Goal: Transaction & Acquisition: Purchase product/service

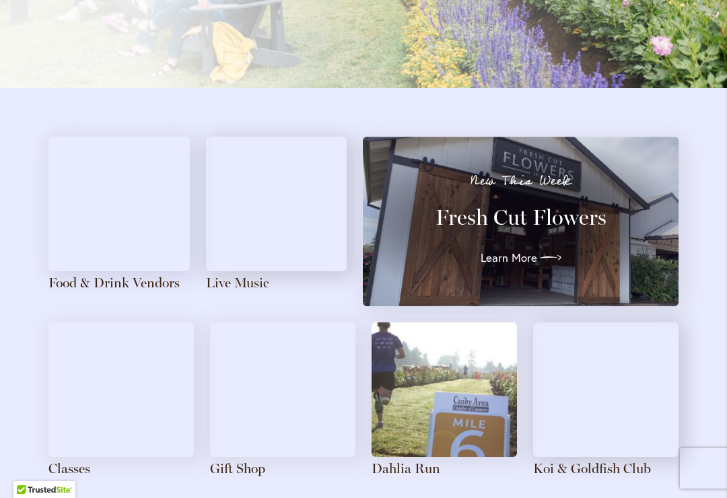
scroll to position [1500, 0]
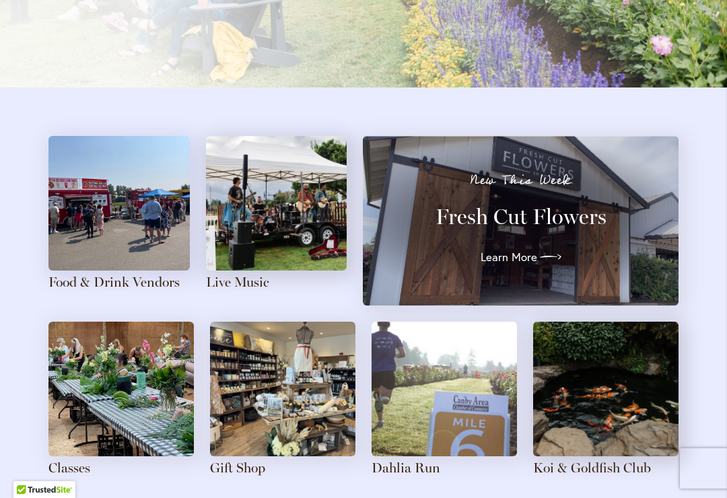
click at [108, 220] on img at bounding box center [118, 203] width 141 height 135
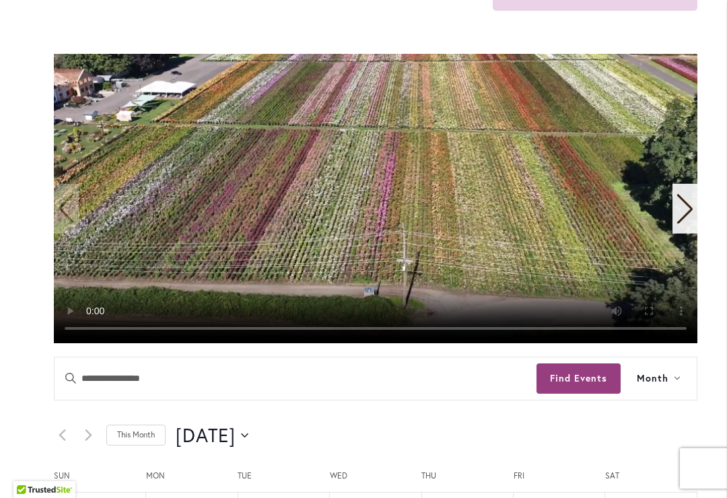
scroll to position [383, 0]
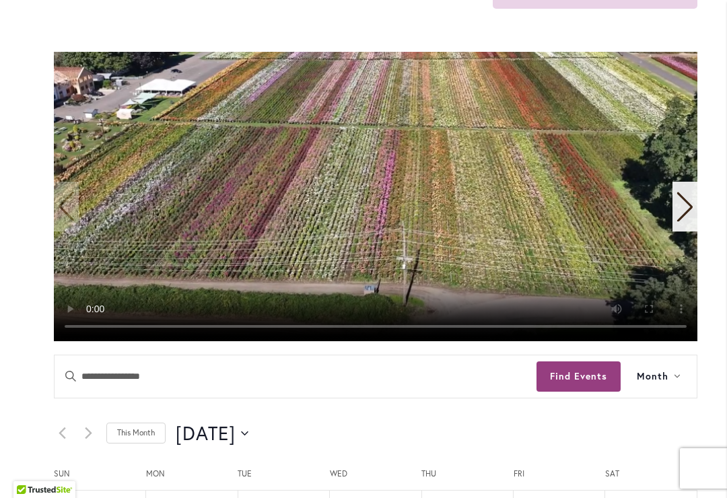
click at [682, 202] on icon "Next slide" at bounding box center [684, 207] width 18 height 30
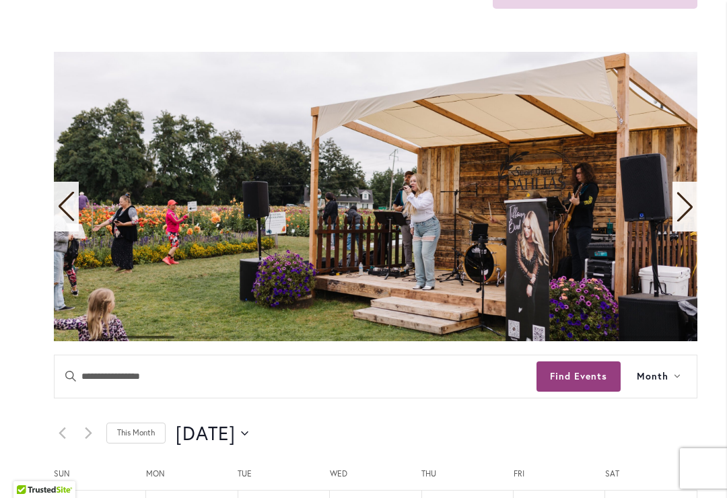
click at [688, 214] on icon "Next slide" at bounding box center [684, 207] width 18 height 30
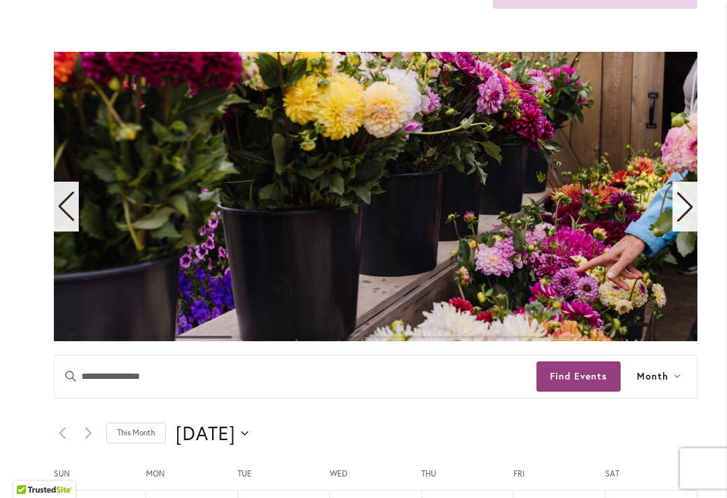
click at [689, 215] on icon "Next slide" at bounding box center [684, 207] width 18 height 30
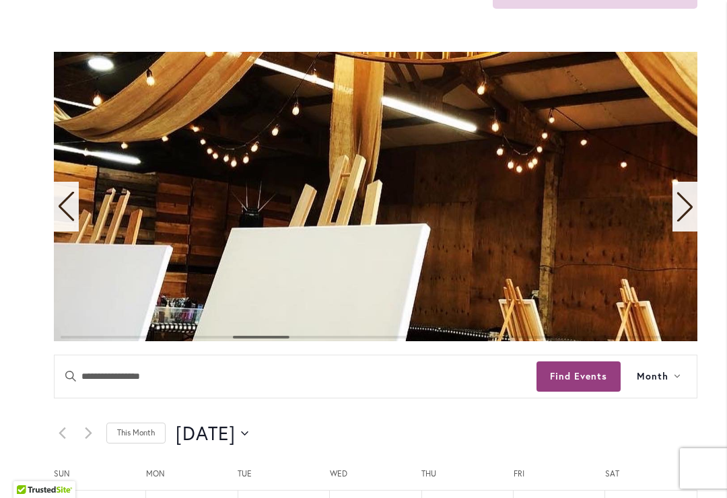
click at [676, 207] on icon "Next slide" at bounding box center [684, 207] width 18 height 30
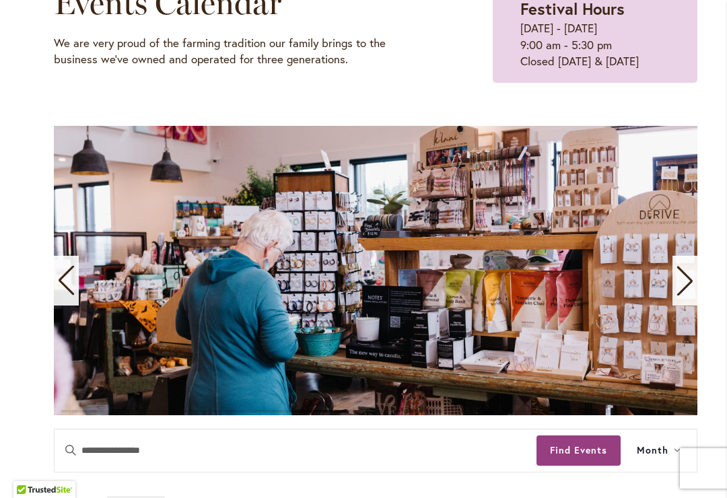
scroll to position [305, 0]
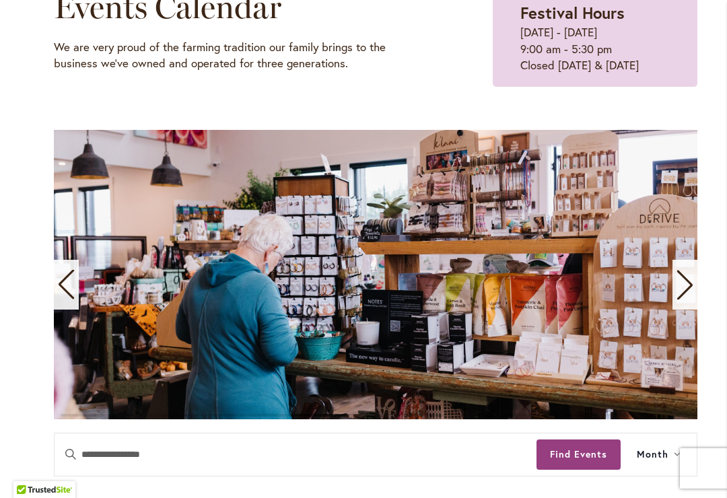
click at [692, 286] on icon "Next slide" at bounding box center [684, 285] width 18 height 30
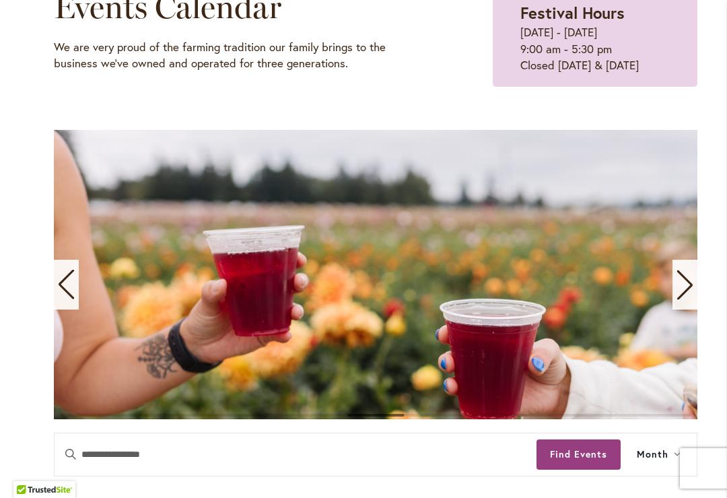
click at [687, 272] on icon "Next slide" at bounding box center [684, 285] width 18 height 30
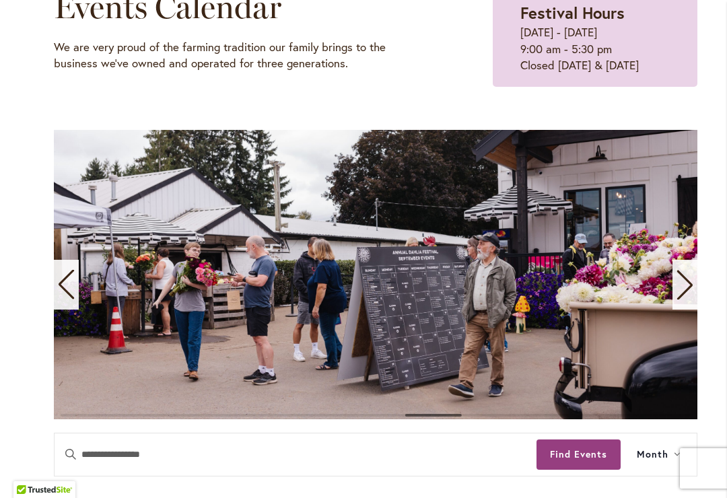
click at [685, 280] on icon "Next slide" at bounding box center [684, 285] width 18 height 30
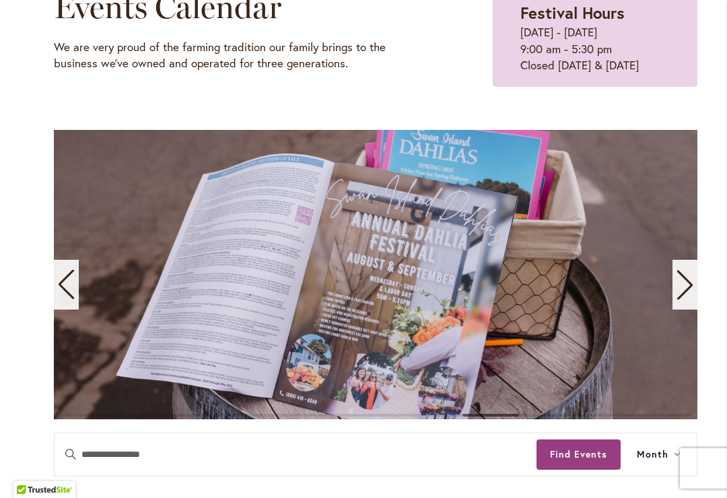
click at [686, 279] on icon "Next slide" at bounding box center [684, 285] width 15 height 30
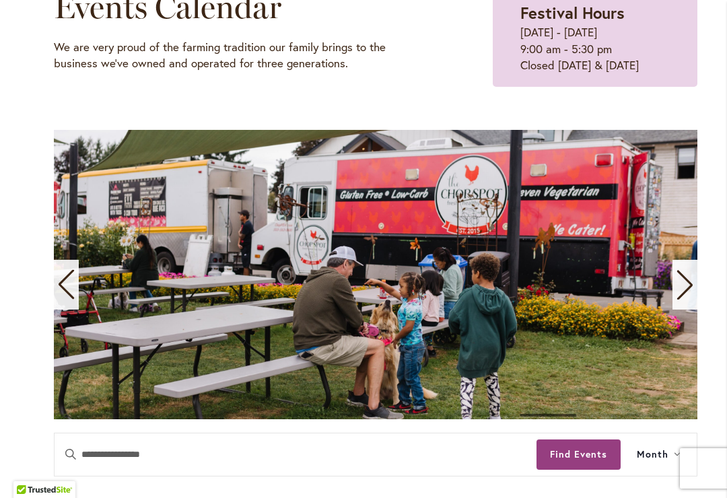
click at [689, 276] on icon "Next slide" at bounding box center [684, 285] width 18 height 30
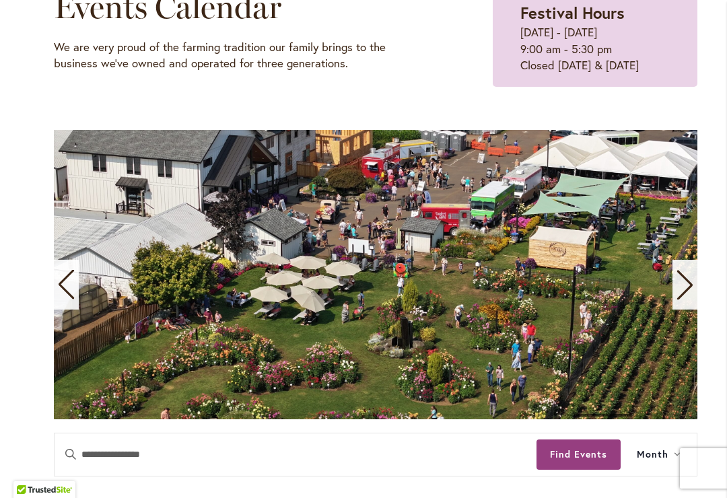
click at [684, 293] on icon "Next slide" at bounding box center [684, 285] width 15 height 30
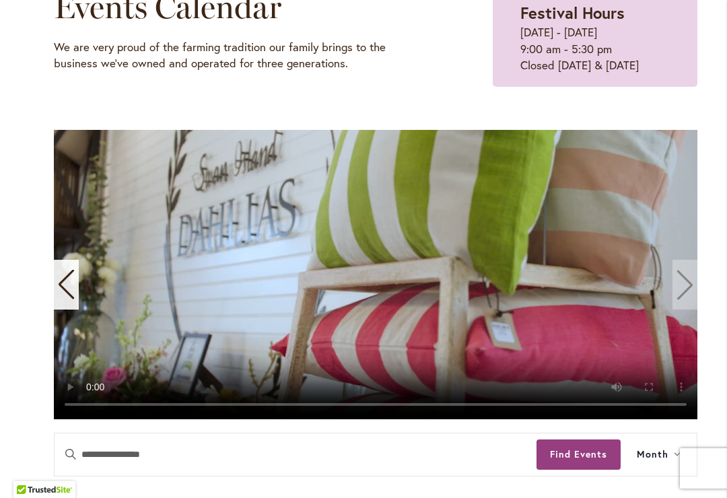
click at [683, 285] on video "11 / 11" at bounding box center [375, 274] width 643 height 289
click at [696, 285] on video "11 / 11" at bounding box center [375, 274] width 643 height 289
click at [688, 285] on video "11 / 11" at bounding box center [375, 274] width 643 height 289
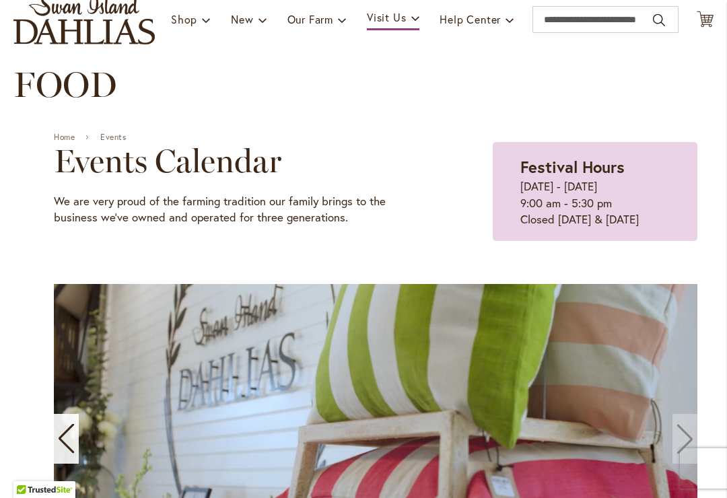
scroll to position [147, 0]
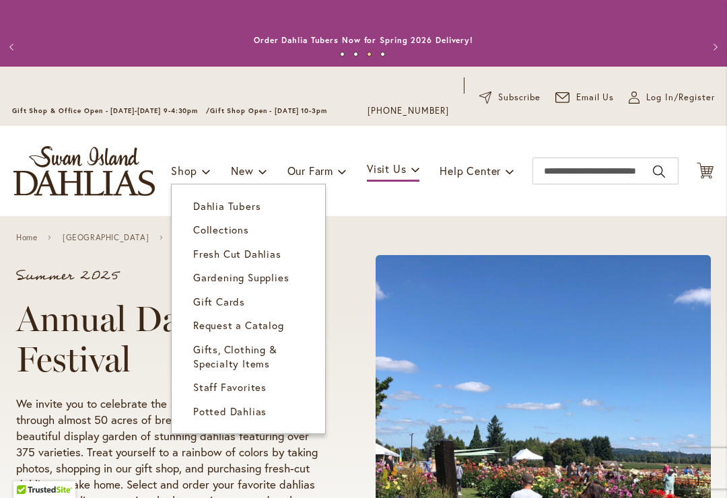
click at [196, 210] on span "Dahlia Tubers" at bounding box center [226, 205] width 67 height 13
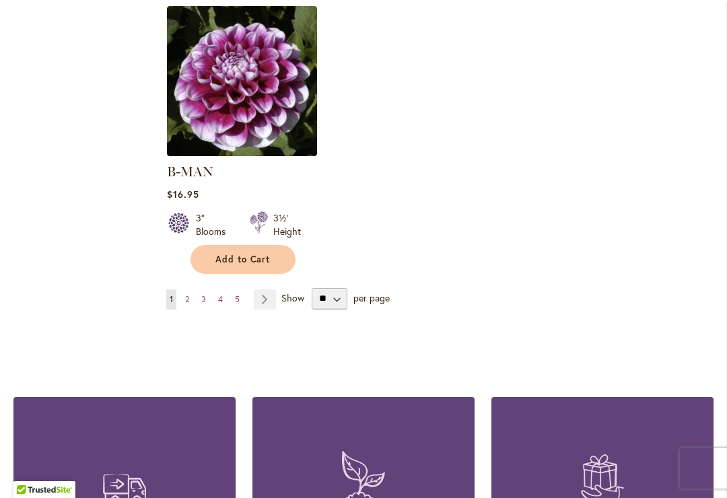
scroll to position [1798, 0]
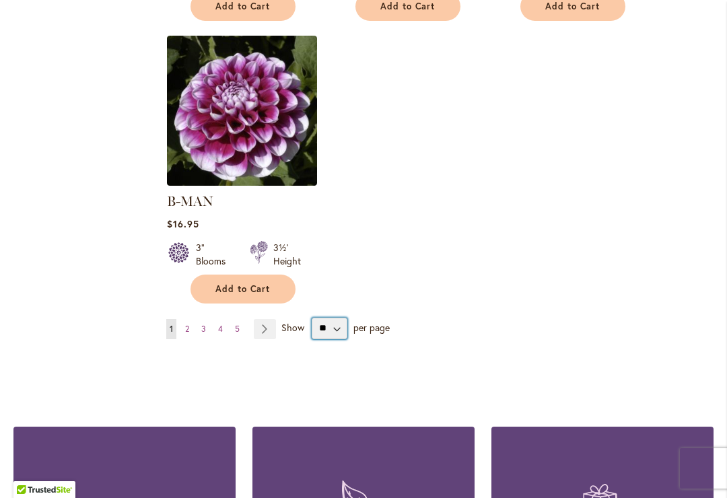
click at [321, 318] on select "** ** ** **" at bounding box center [329, 329] width 36 height 22
select select "**"
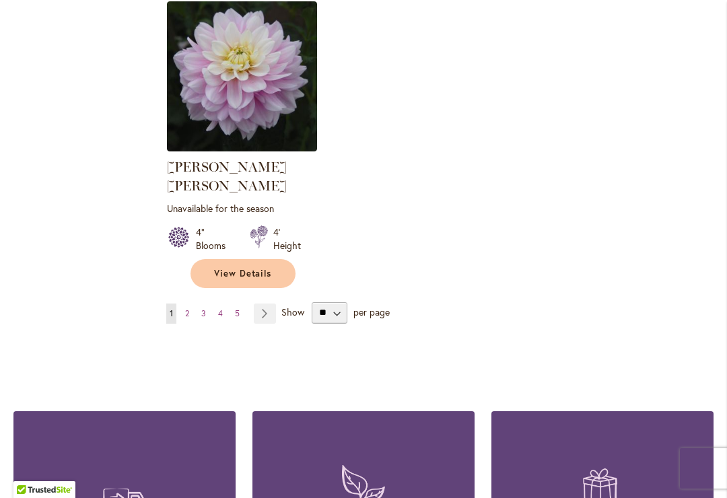
scroll to position [6416, 0]
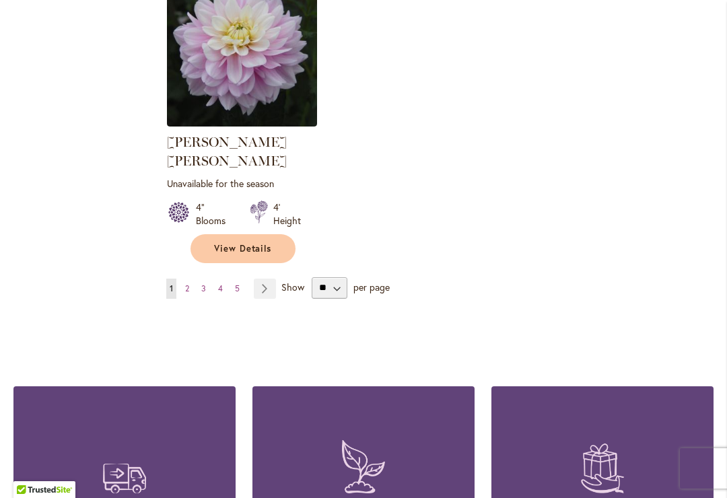
click at [271, 279] on link "Page Next" at bounding box center [265, 289] width 22 height 20
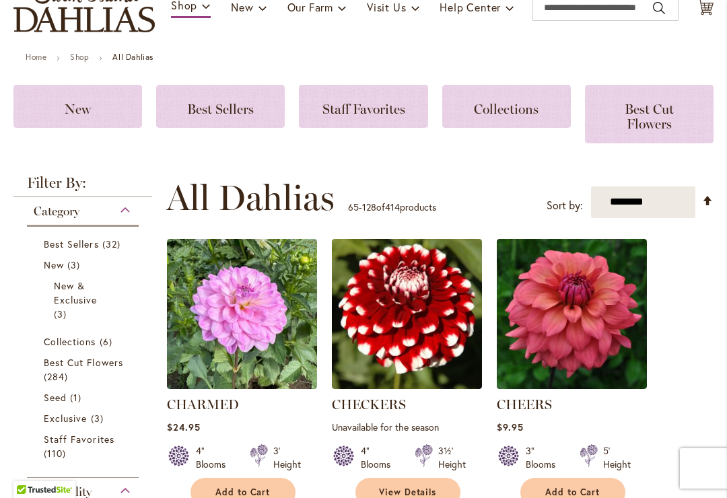
scroll to position [170, 0]
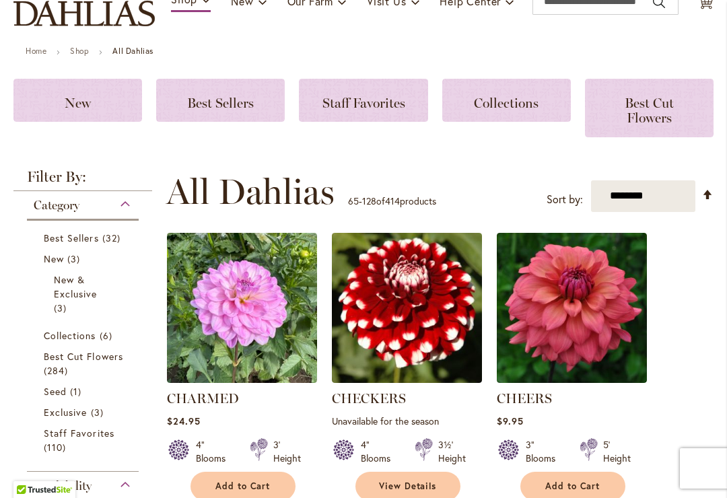
click at [213, 111] on span "Best Sellers" at bounding box center [220, 103] width 67 height 16
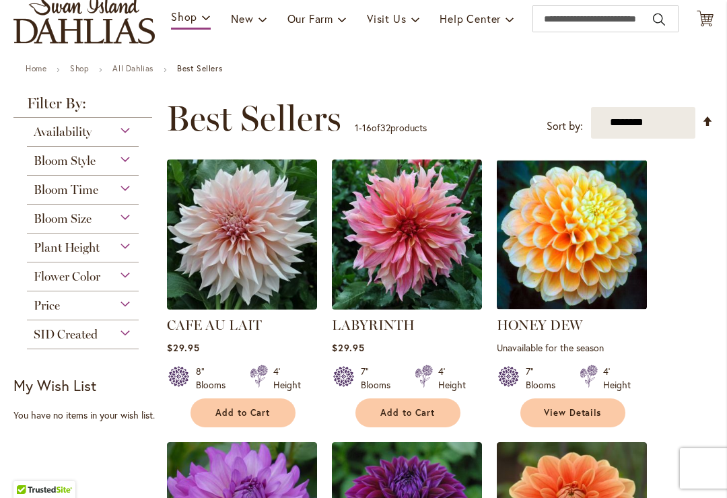
scroll to position [149, 0]
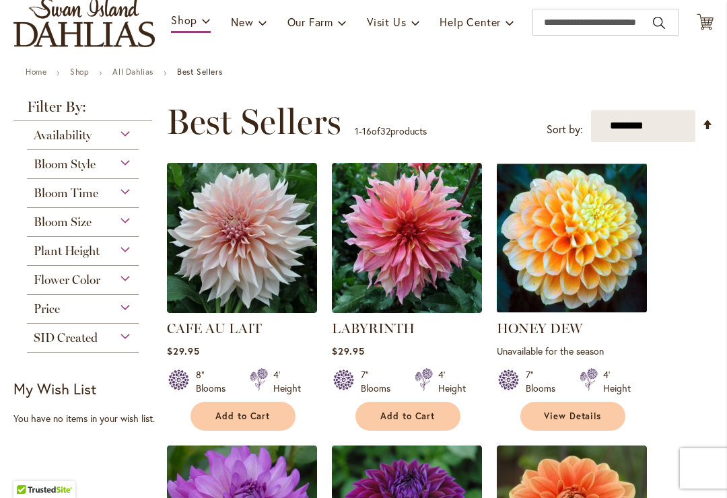
click at [47, 130] on span "Availability" at bounding box center [63, 135] width 58 height 15
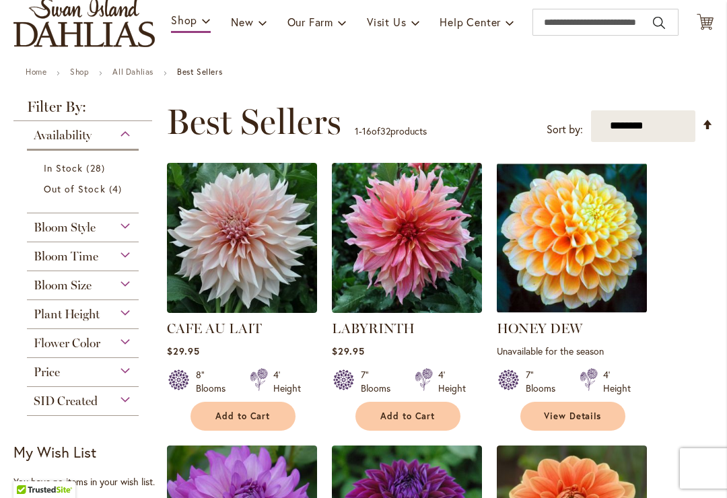
click at [64, 167] on span "In Stock" at bounding box center [63, 167] width 39 height 13
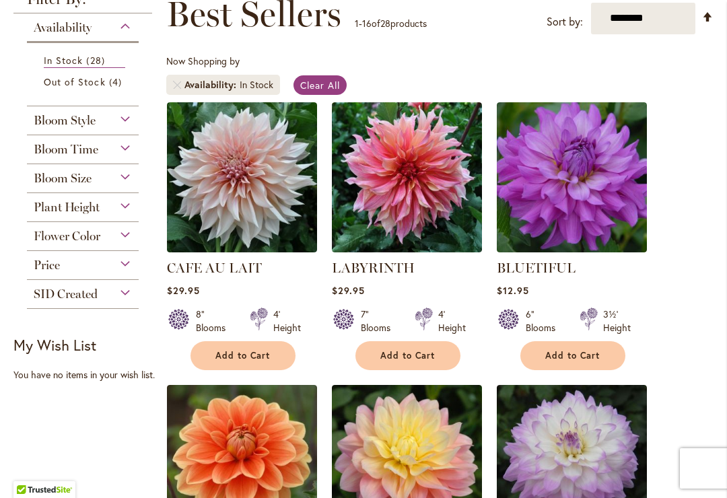
scroll to position [147, 0]
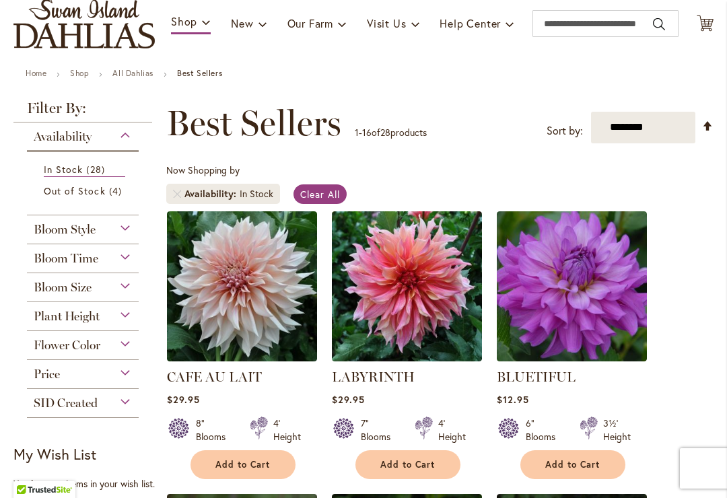
click at [56, 229] on span "Bloom Style" at bounding box center [65, 229] width 62 height 15
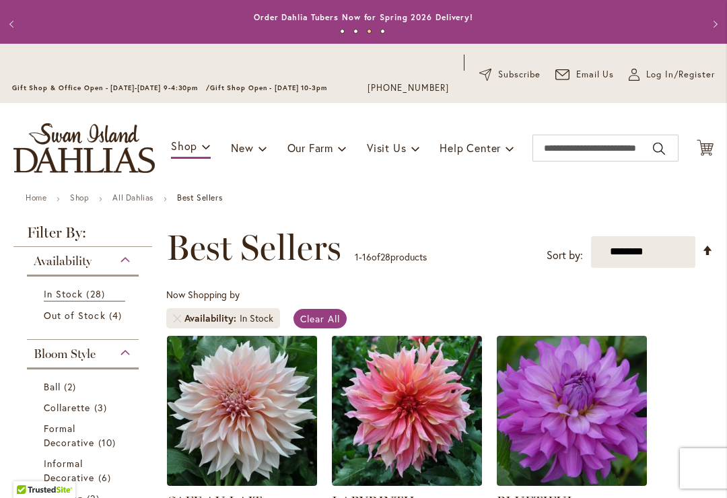
scroll to position [1, 0]
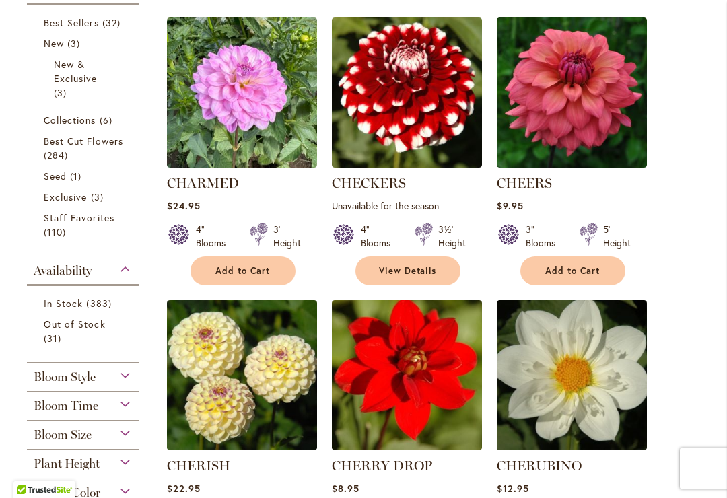
scroll to position [387, 0]
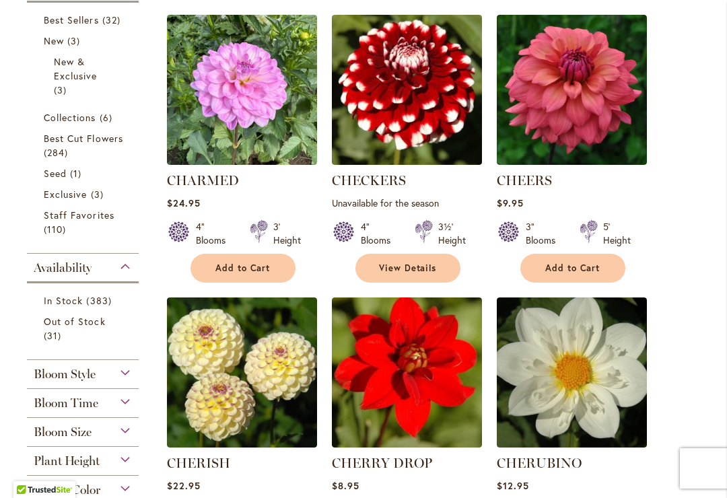
click at [75, 303] on span "In Stock" at bounding box center [63, 300] width 39 height 13
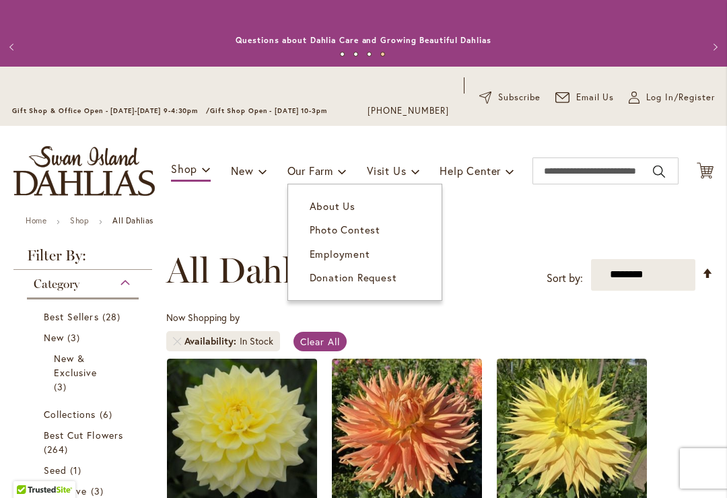
click at [324, 194] on link "About Us" at bounding box center [364, 206] width 153 height 24
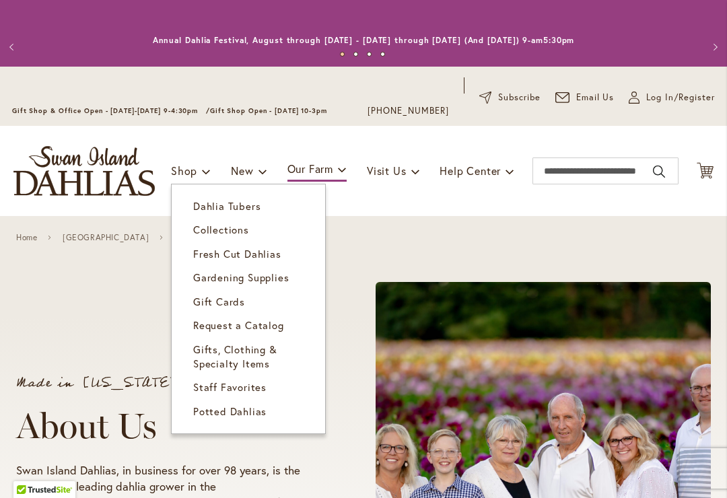
click at [202, 347] on span "Gifts, Clothing & Specialty Items" at bounding box center [235, 356] width 84 height 28
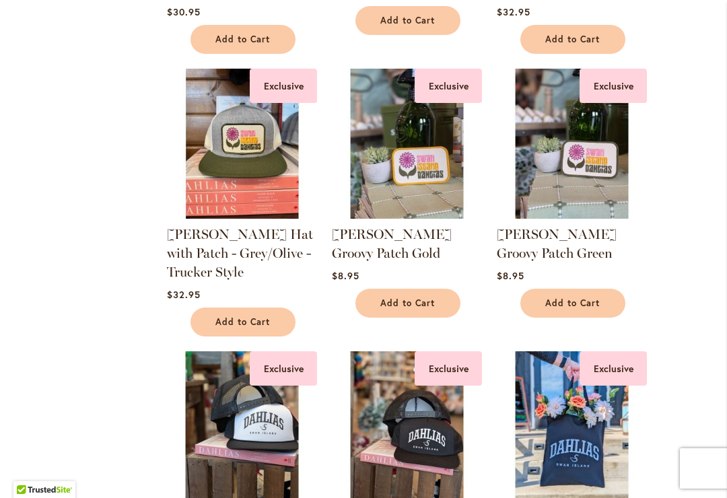
scroll to position [820, 0]
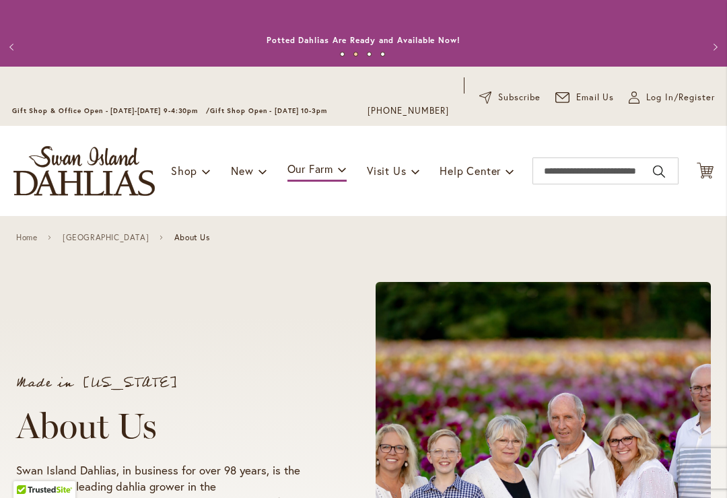
click at [141, 296] on div "Made in [US_STATE] About Us Swan Island Dahlias, in business for over 98 years,…" at bounding box center [363, 484] width 694 height 428
click at [289, 209] on span "New & Exclusive" at bounding box center [293, 205] width 81 height 13
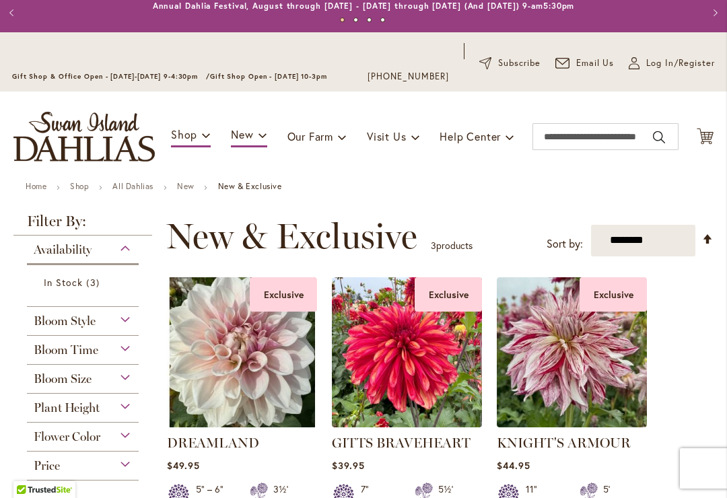
scroll to position [41, 0]
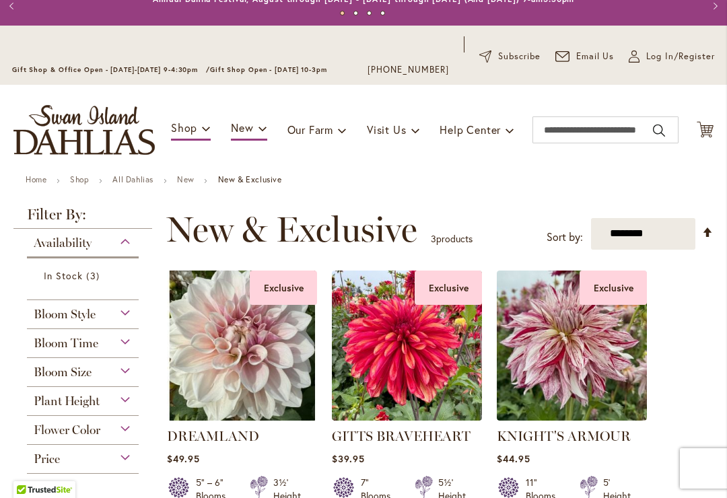
click at [696, 338] on ol "Exclusive DREAMLAND $49.95 5" – 6" Blooms 3½' Height Add to Cart" at bounding box center [439, 404] width 547 height 269
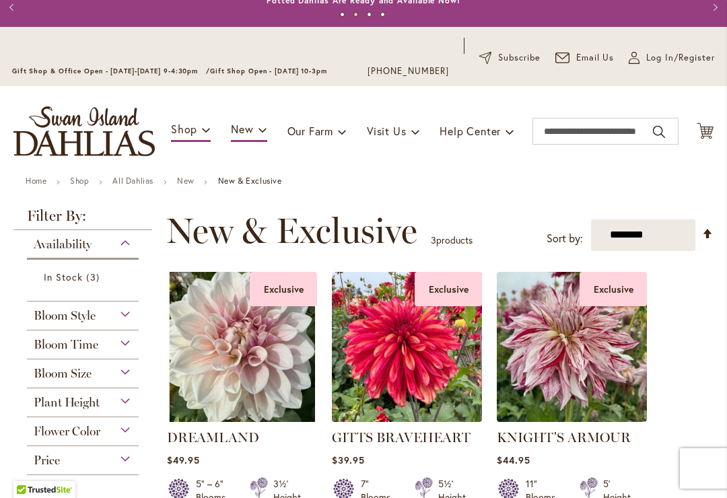
scroll to position [36, 0]
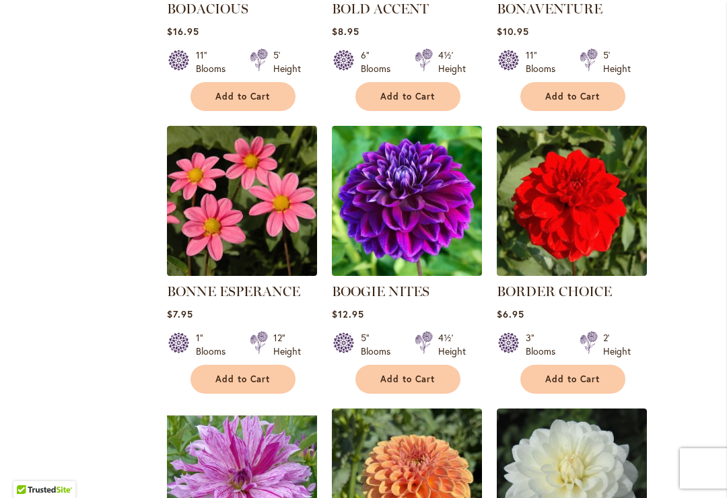
scroll to position [4228, 0]
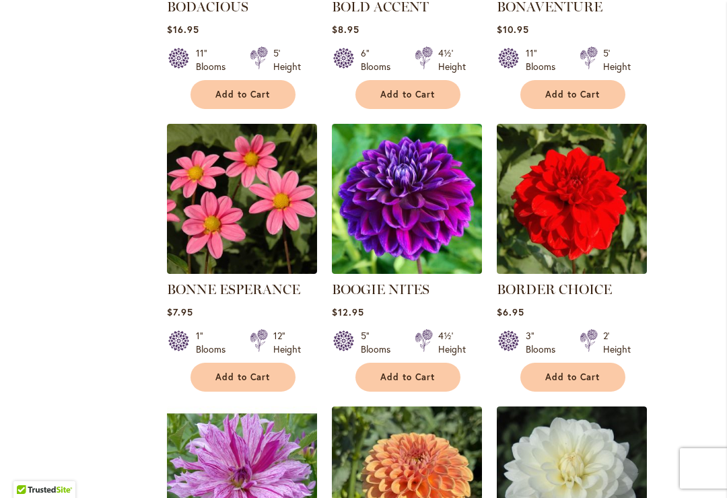
click at [411, 363] on button "Add to Cart" at bounding box center [407, 377] width 105 height 29
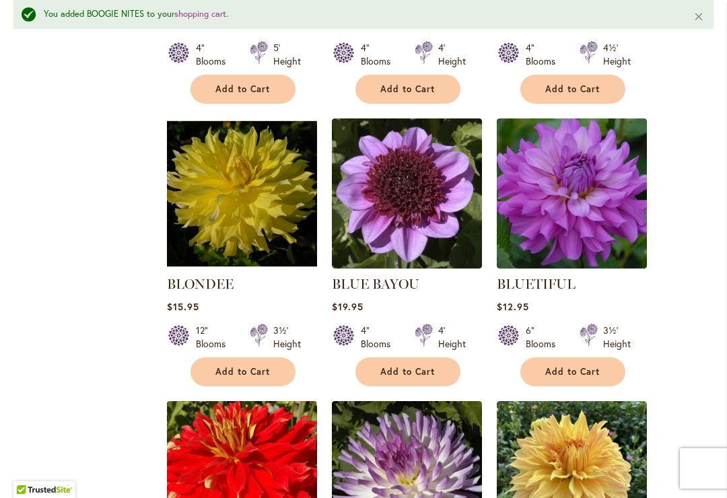
scroll to position [3680, 0]
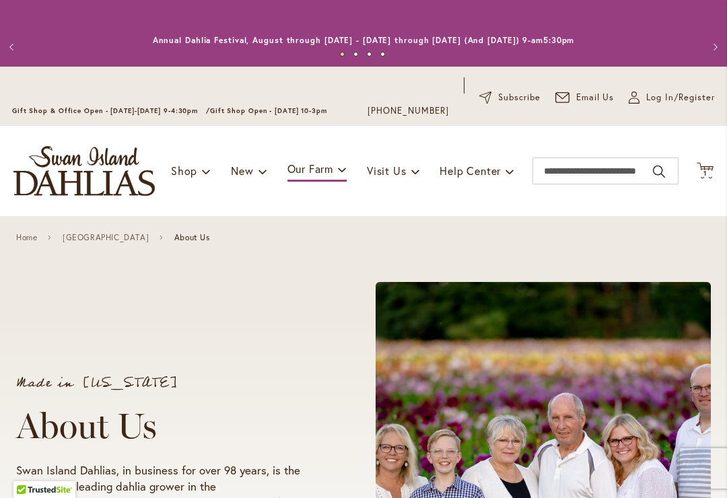
click at [703, 169] on span "1" at bounding box center [704, 173] width 3 height 9
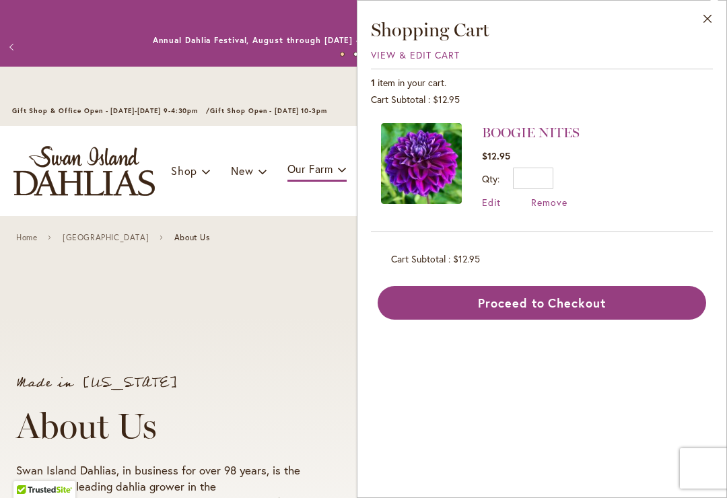
click at [655, 301] on button "Proceed to Checkout" at bounding box center [541, 303] width 328 height 34
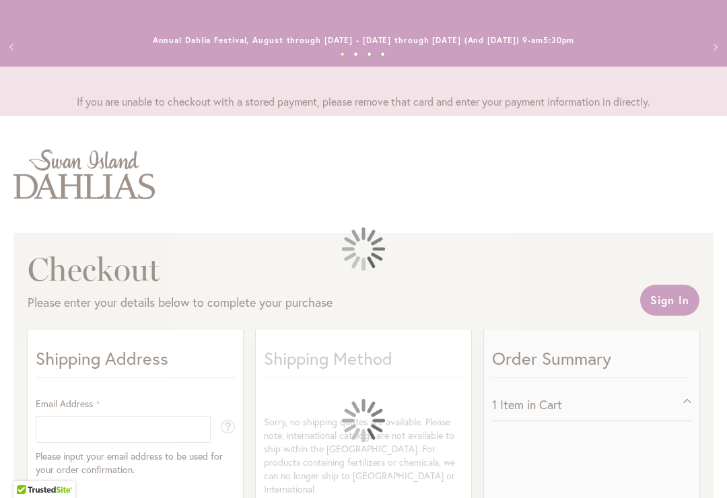
select select "**"
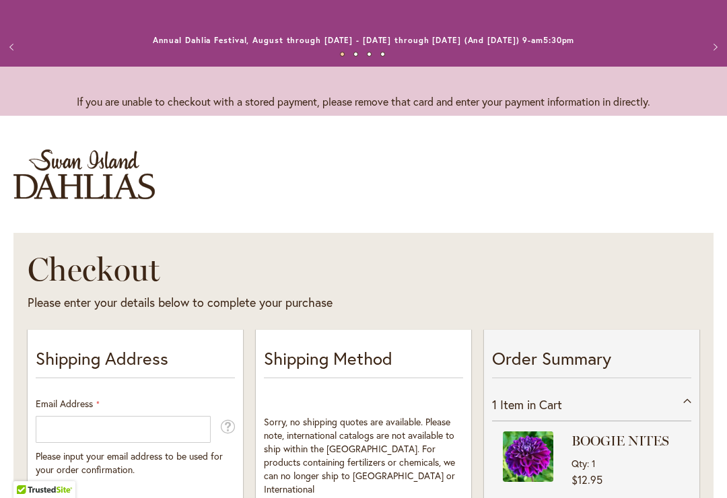
click at [9, 36] on button "Previous" at bounding box center [13, 47] width 27 height 27
click at [4, 41] on button "Previous" at bounding box center [13, 47] width 27 height 27
click at [19, 50] on button "Previous" at bounding box center [13, 47] width 27 height 27
click at [9, 50] on button "Previous" at bounding box center [13, 47] width 27 height 27
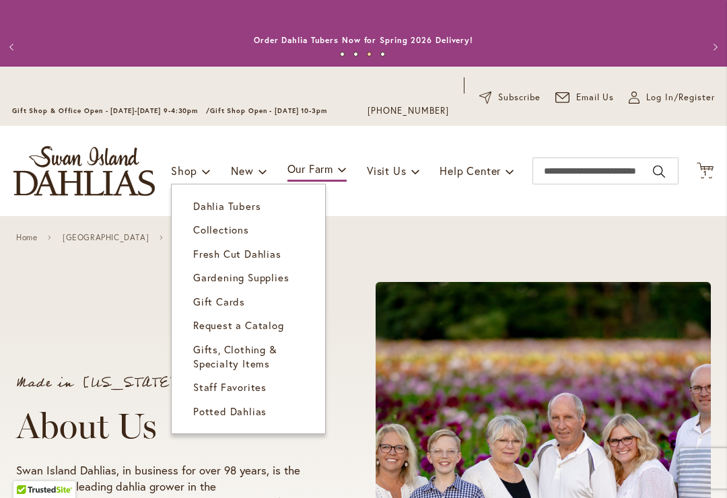
click at [194, 256] on span "Fresh Cut Dahlias" at bounding box center [237, 253] width 88 height 13
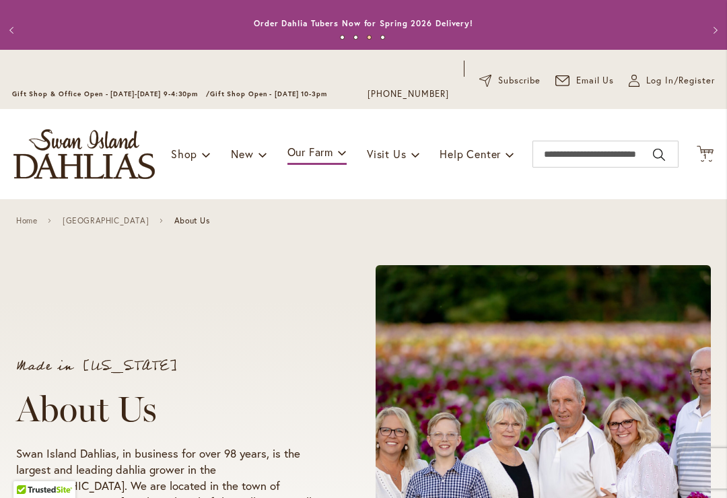
scroll to position [15, 0]
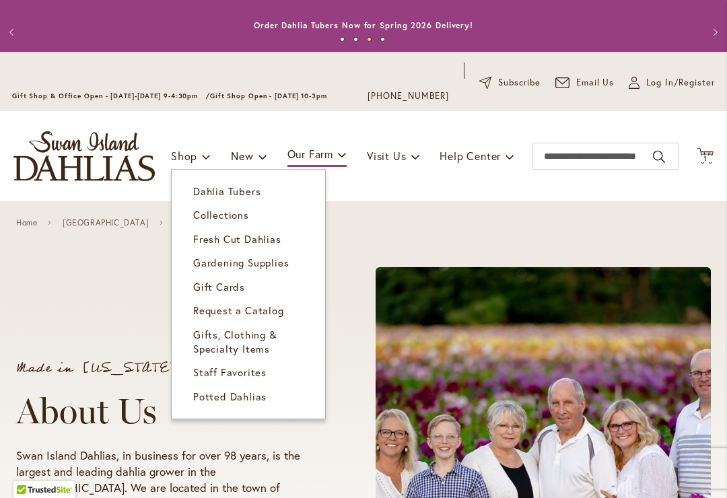
click at [194, 216] on span "Collections" at bounding box center [221, 214] width 56 height 13
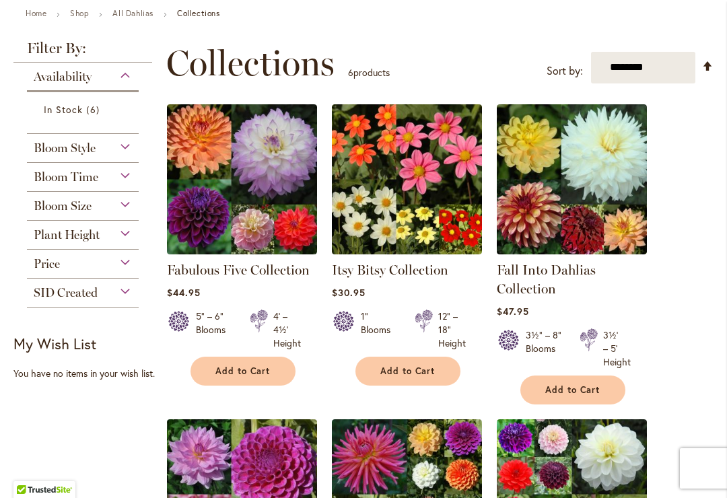
scroll to position [209, 0]
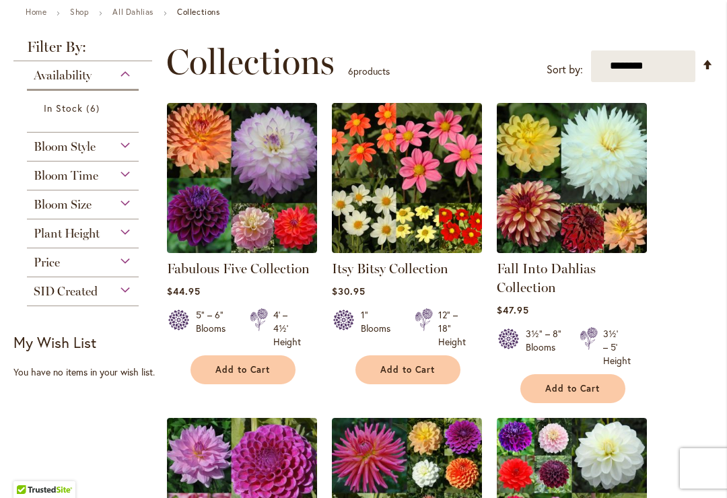
click at [252, 275] on link "Fabulous Five Collection" at bounding box center [238, 268] width 143 height 16
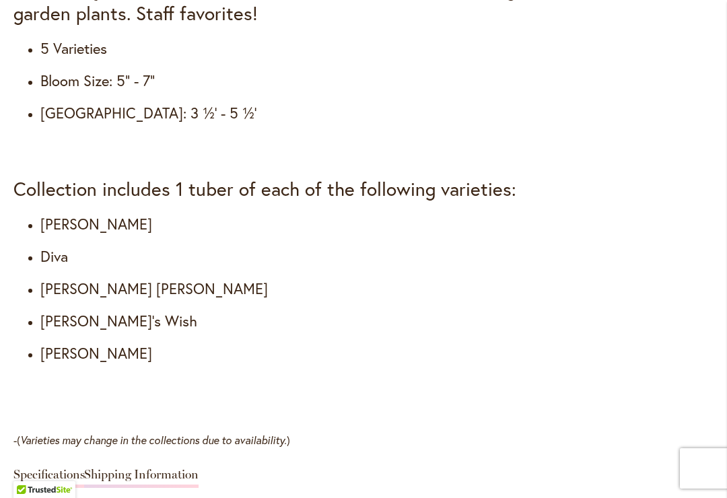
scroll to position [1386, 0]
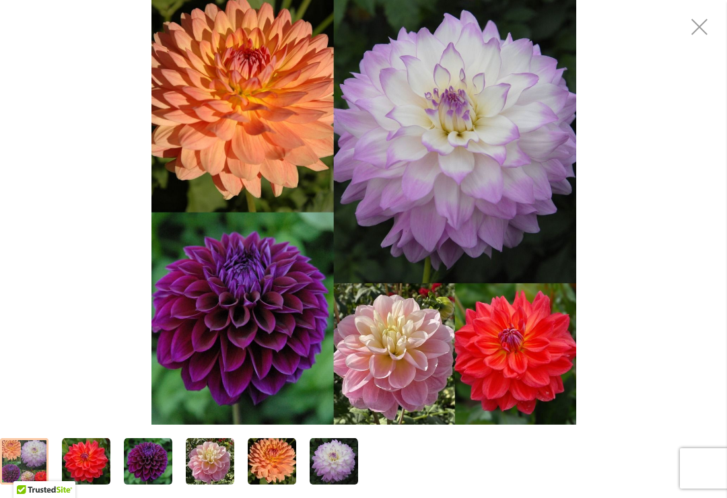
click at [55, 477] on div "Fabulous Five Collection" at bounding box center [31, 460] width 62 height 73
